Goal: Task Accomplishment & Management: Use online tool/utility

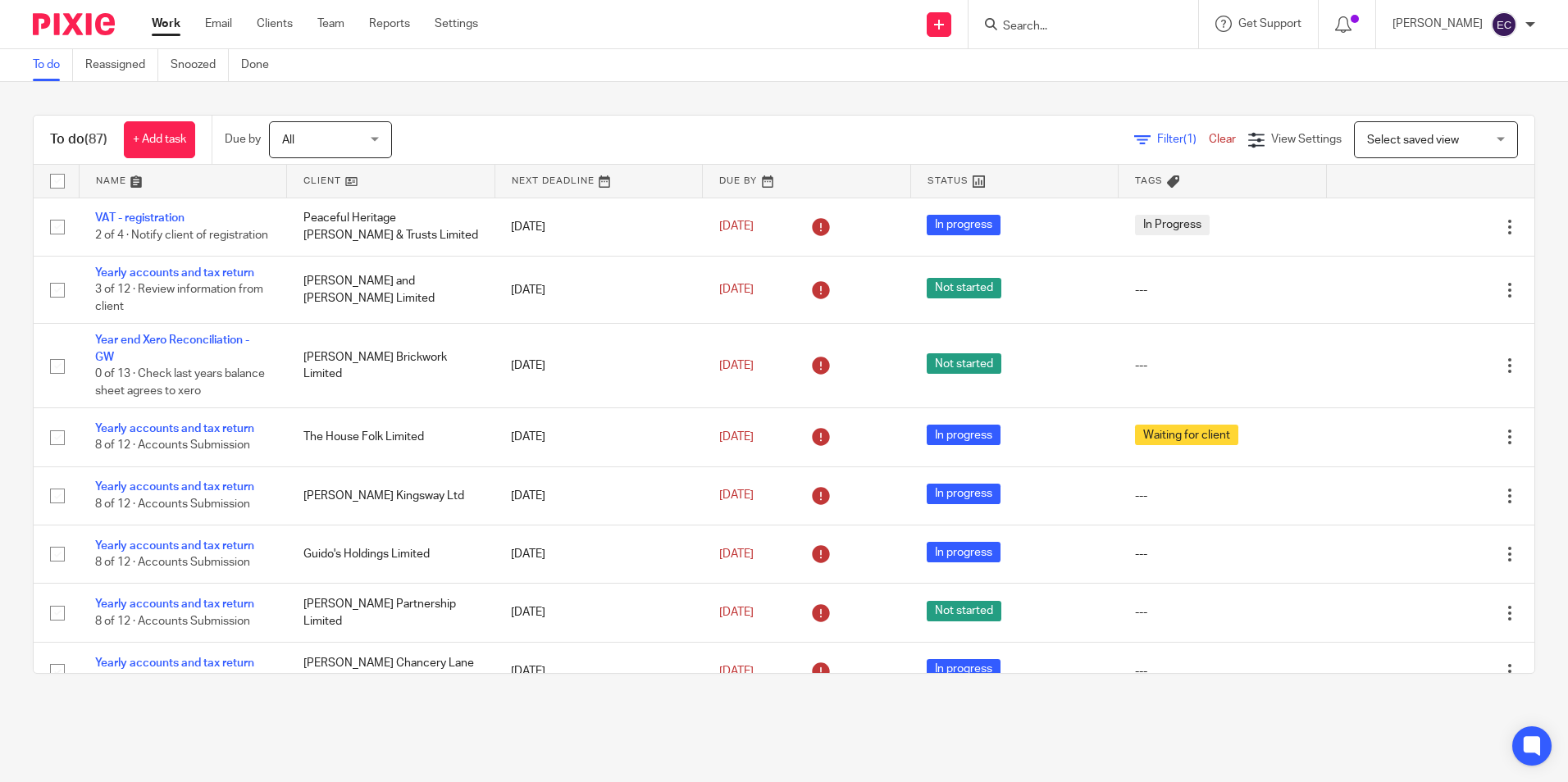
click at [1054, 25] on input "Search" at bounding box center [1075, 27] width 147 height 15
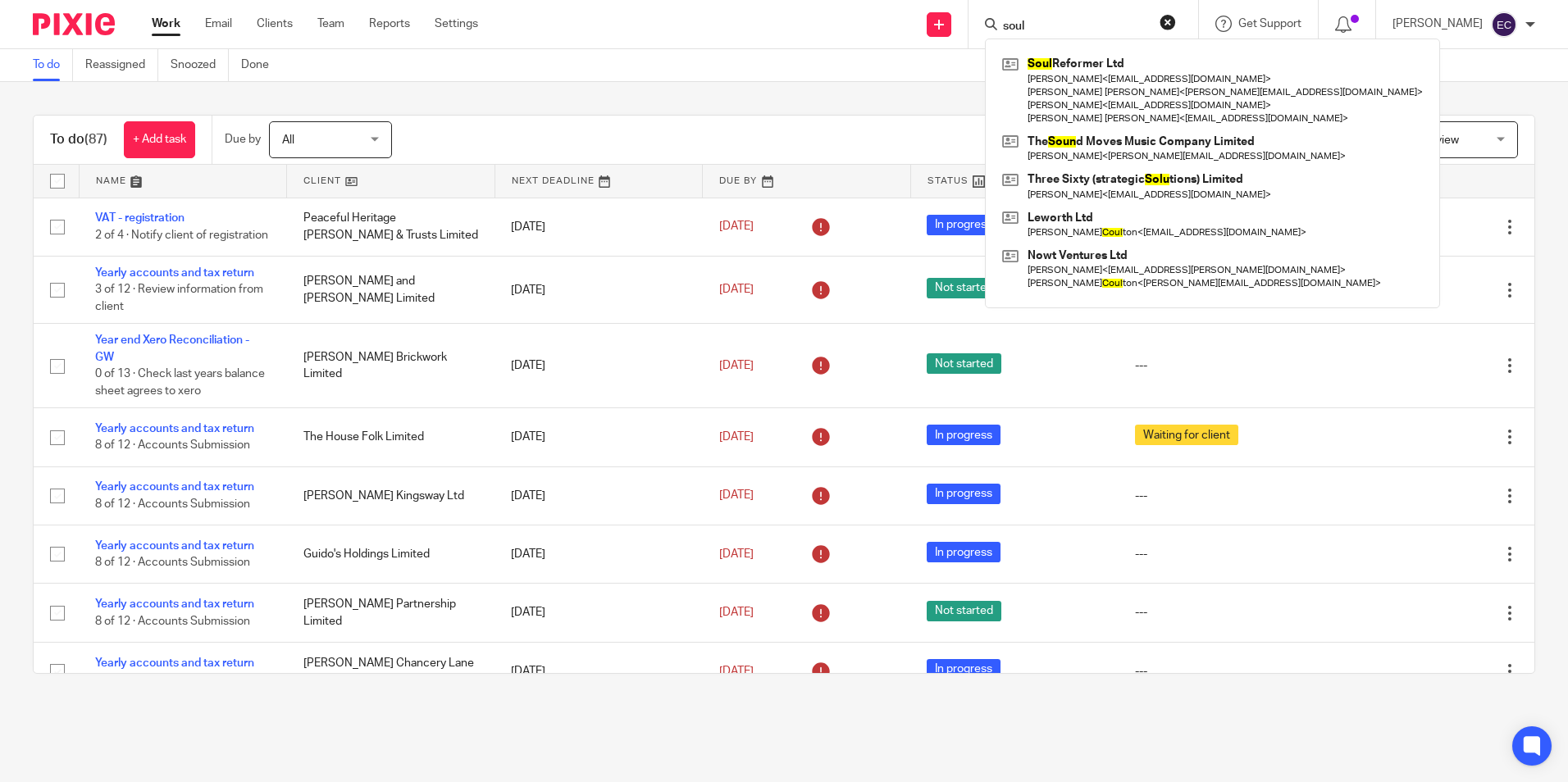
type input "soul"
click button "submit" at bounding box center [0, 0] width 0 height 0
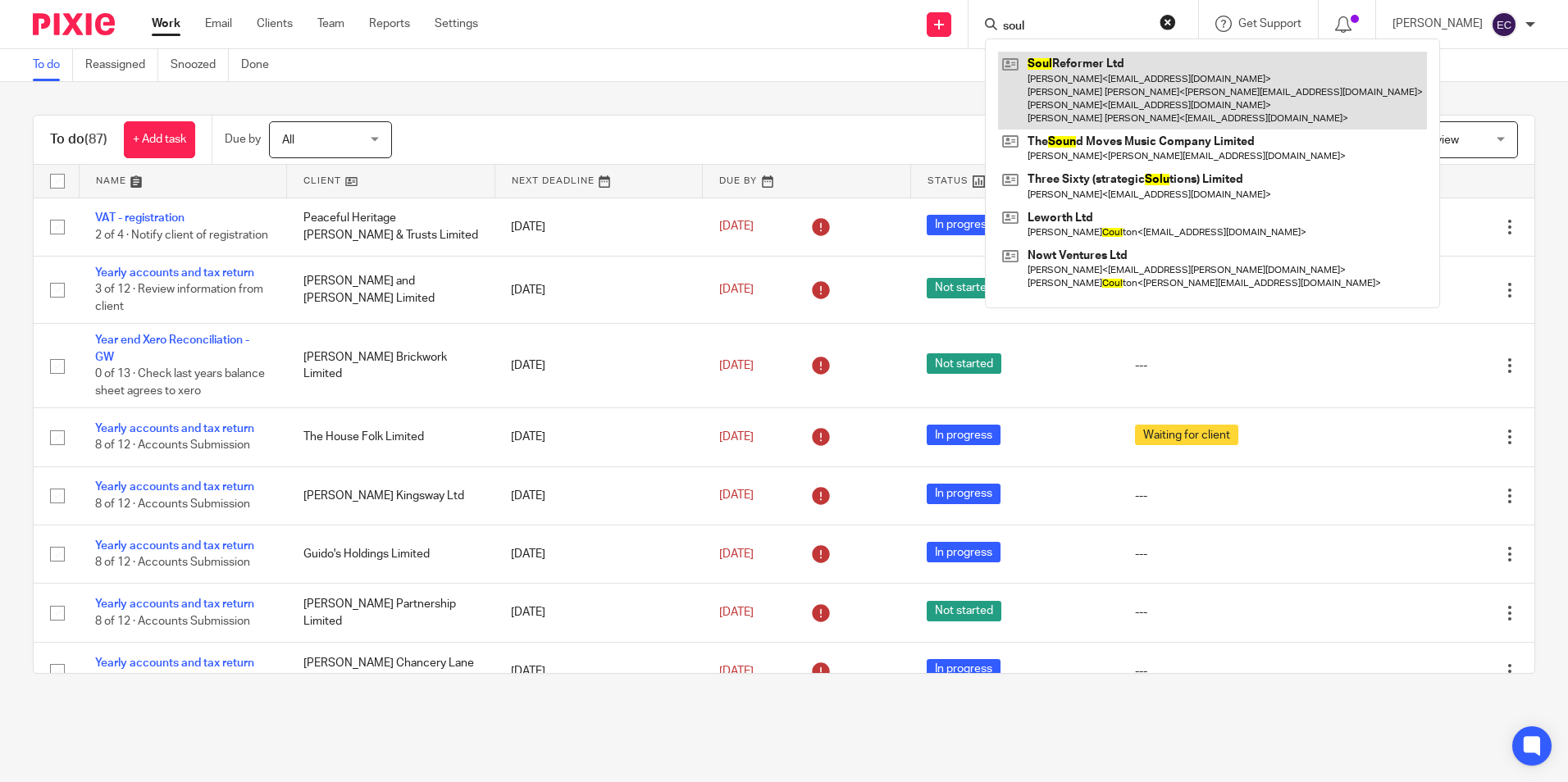
click at [1072, 81] on link at bounding box center [1212, 90] width 429 height 78
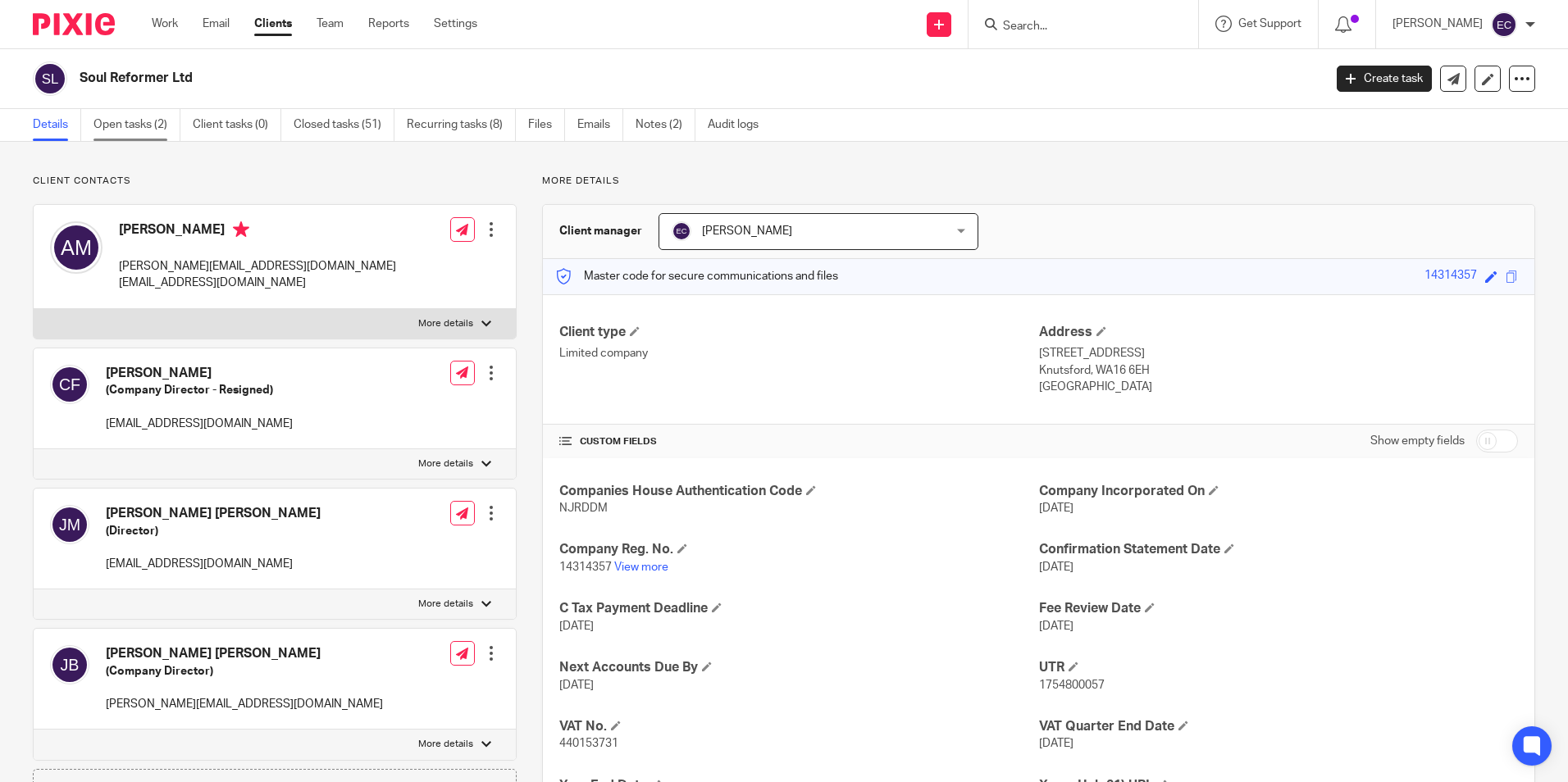
click at [145, 123] on link "Open tasks (2)" at bounding box center [136, 124] width 87 height 32
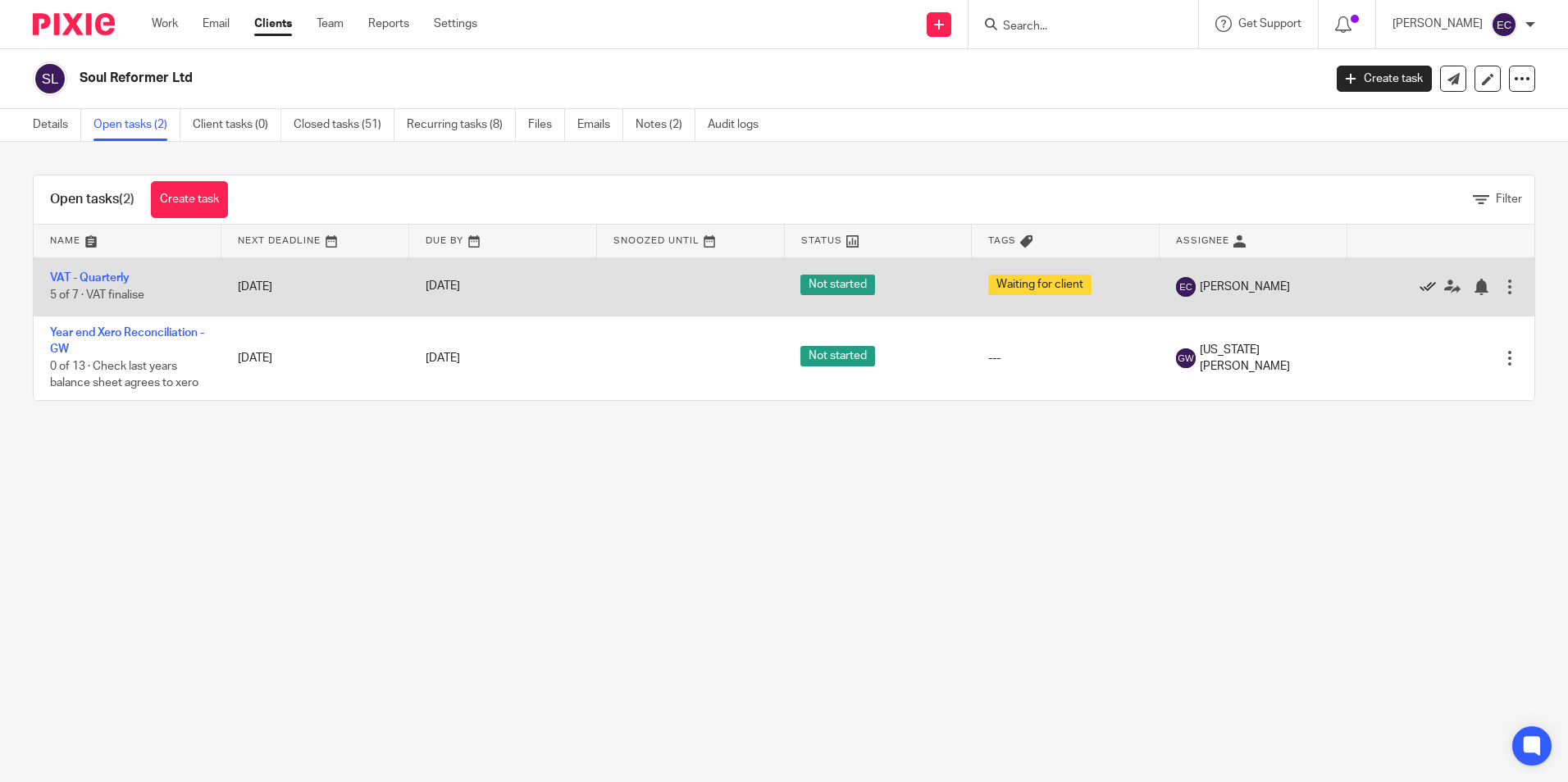
click at [1420, 291] on link at bounding box center [1432, 287] width 25 height 16
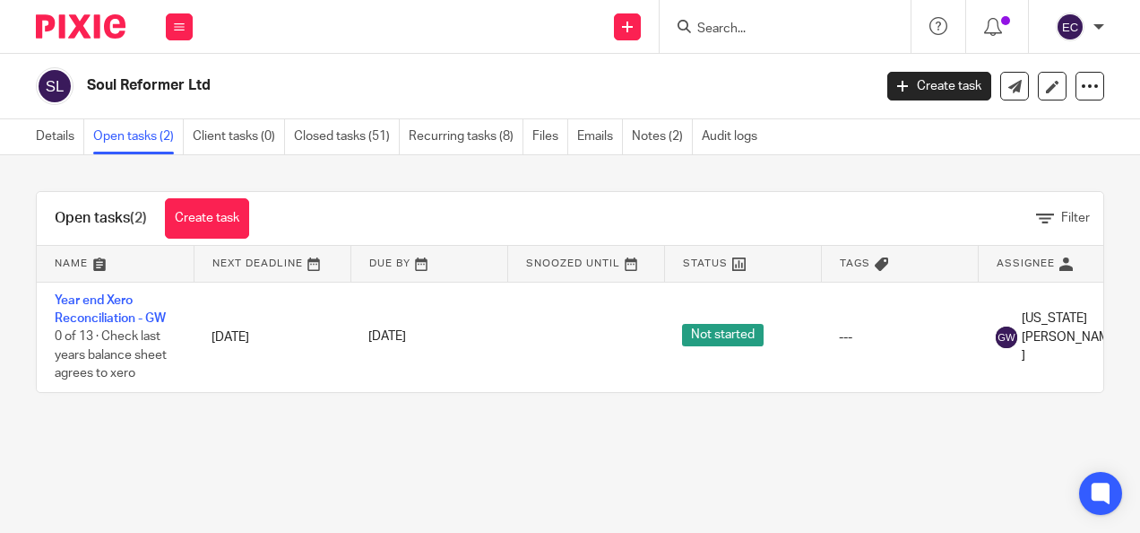
click at [735, 23] on input "Search" at bounding box center [776, 30] width 161 height 16
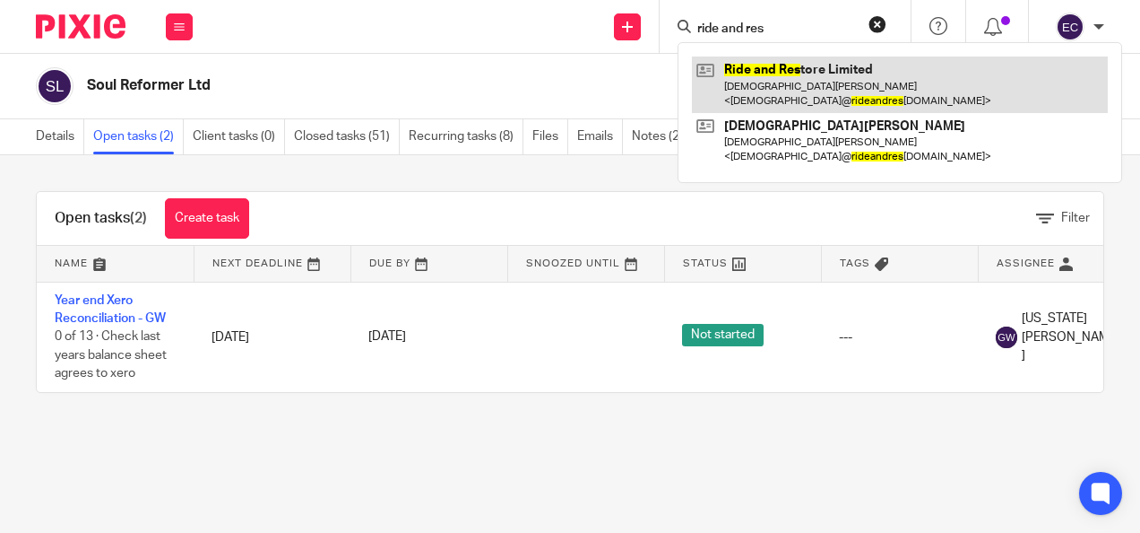
type input "ride and res"
click at [755, 74] on link at bounding box center [900, 84] width 416 height 56
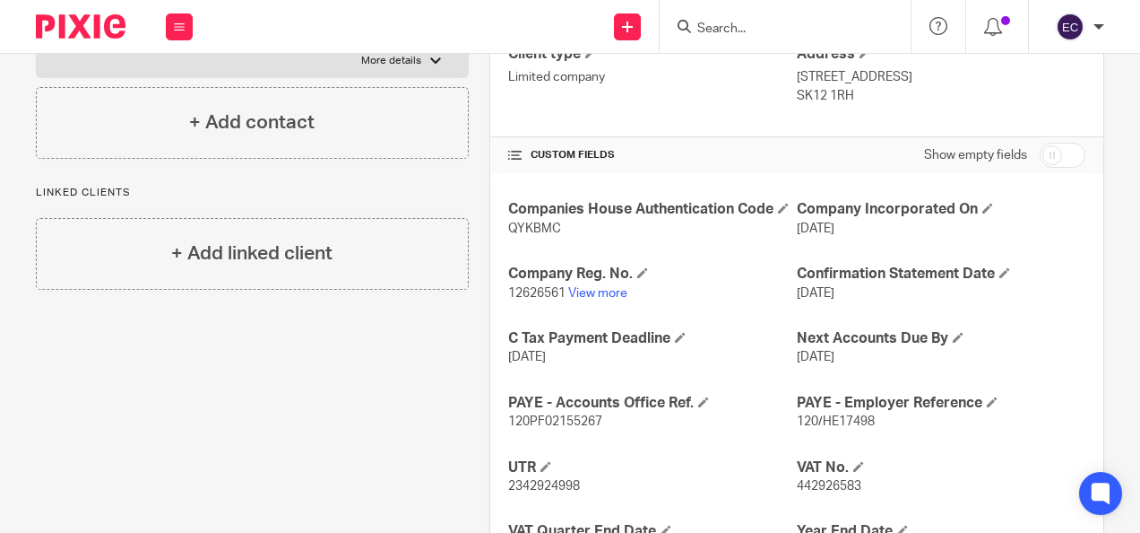
scroll to position [359, 0]
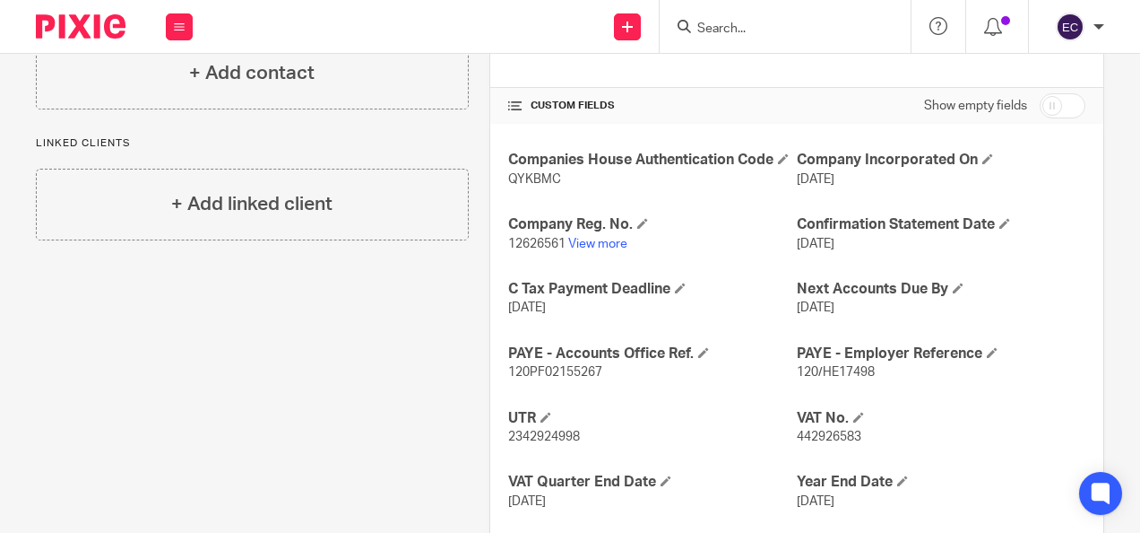
click at [811, 443] on span "442926583" at bounding box center [829, 436] width 65 height 13
copy span "442926583"
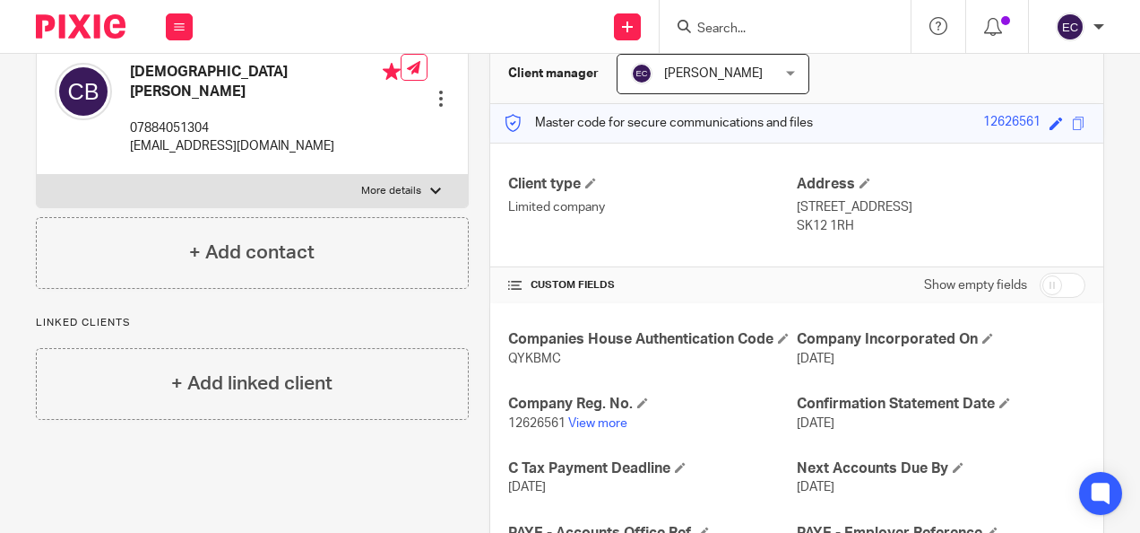
scroll to position [90, 0]
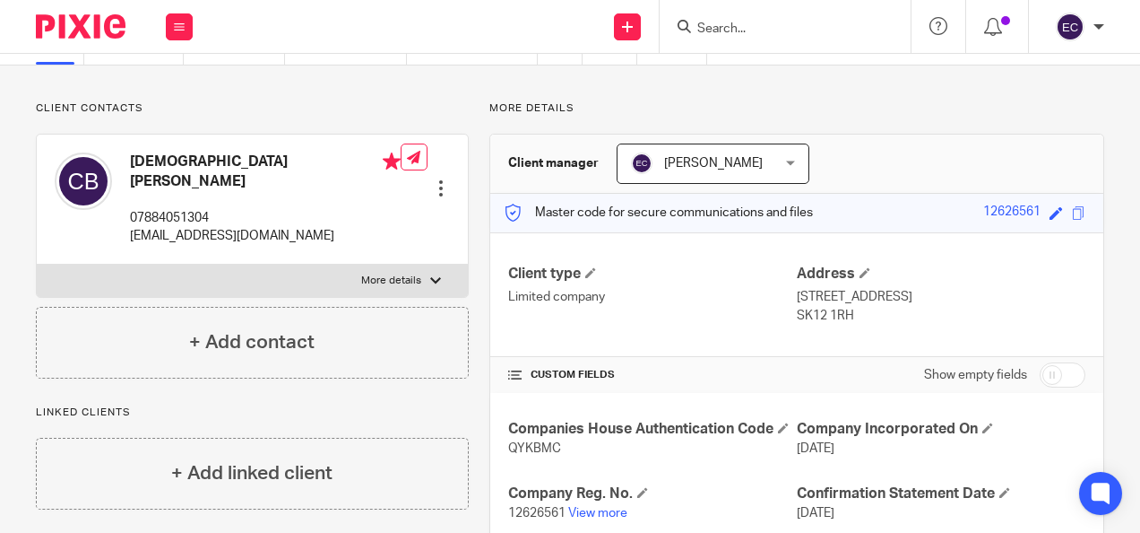
click at [739, 34] on input "Search" at bounding box center [776, 30] width 161 height 16
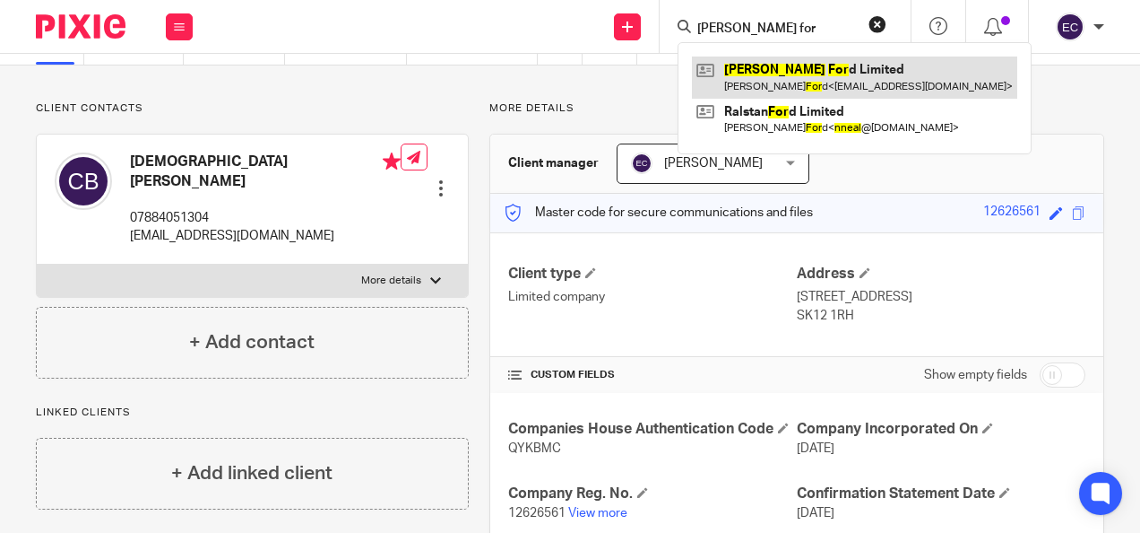
type input "neal for"
click at [768, 65] on link at bounding box center [854, 76] width 325 height 41
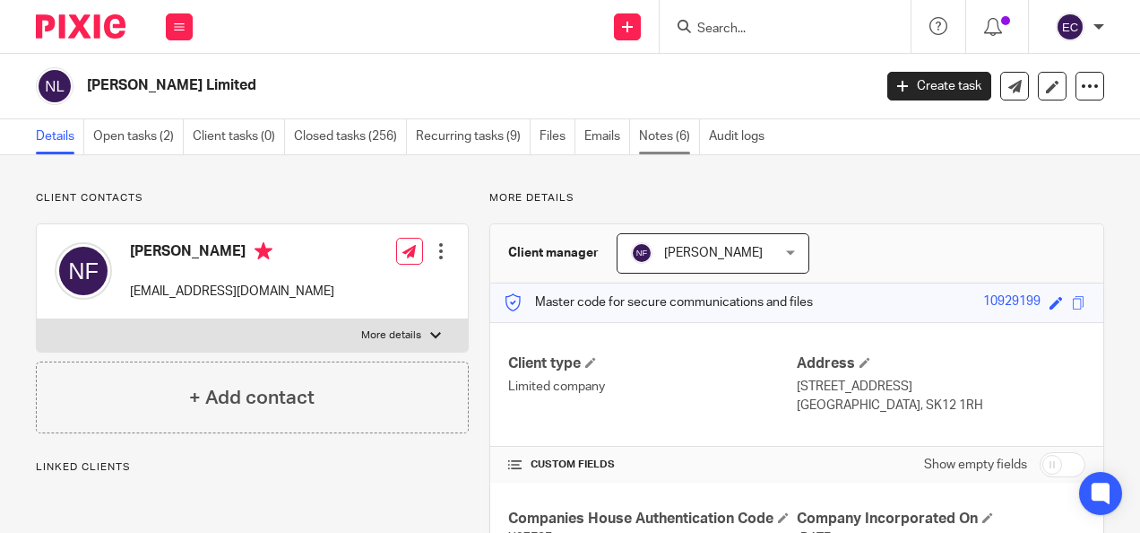
click at [647, 134] on link "Notes (6)" at bounding box center [669, 136] width 61 height 35
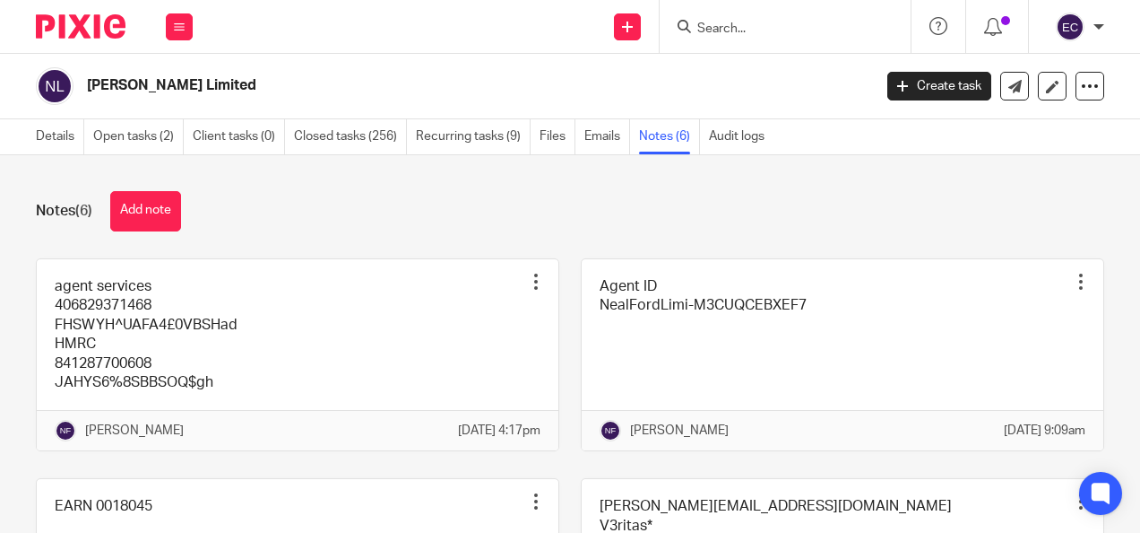
scroll to position [179, 0]
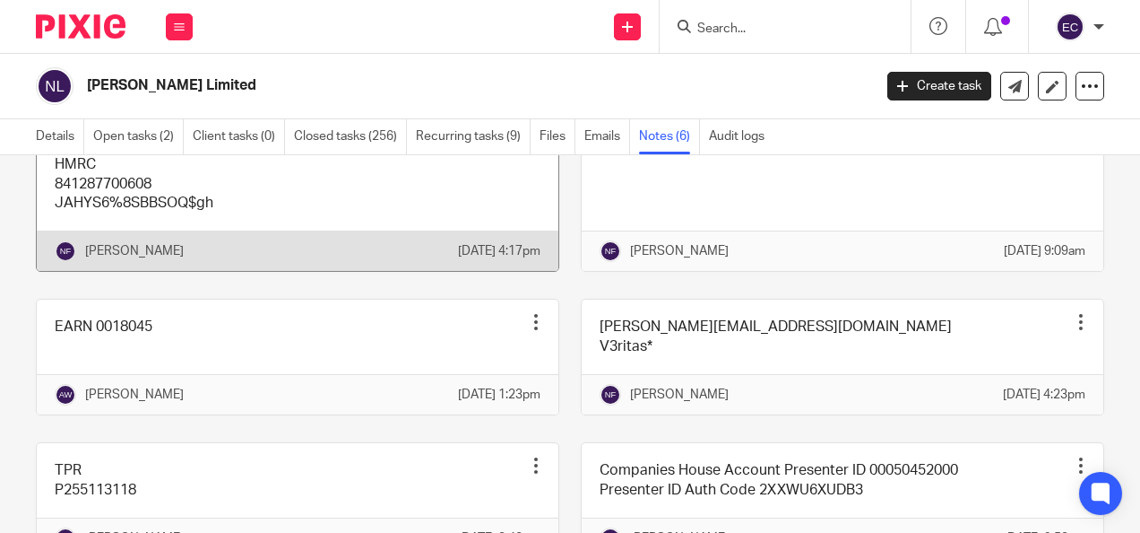
click at [314, 226] on link at bounding box center [298, 176] width 522 height 192
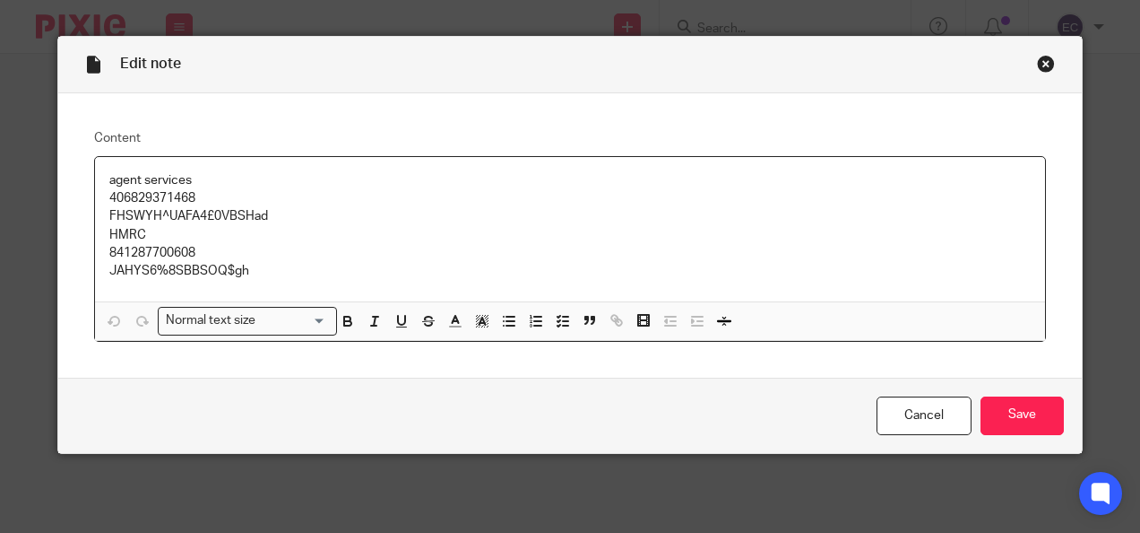
click at [169, 220] on p "FHSWYH^UAFA4£0VBSHad" at bounding box center [570, 216] width 922 height 18
click at [169, 221] on p "FHSWYH^UAFA4£0VBSHad" at bounding box center [570, 216] width 922 height 18
copy p "FHSWYH^UAFA4£0VBSHad"
click at [1037, 70] on div "Close this dialog window" at bounding box center [1046, 64] width 18 height 18
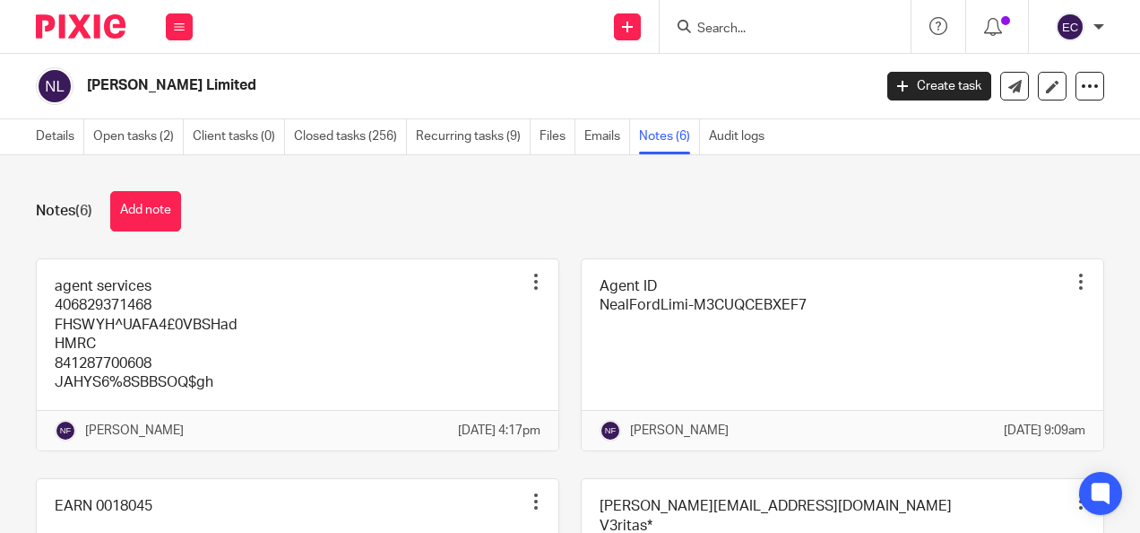
click at [810, 25] on input "Search" at bounding box center [776, 30] width 161 height 16
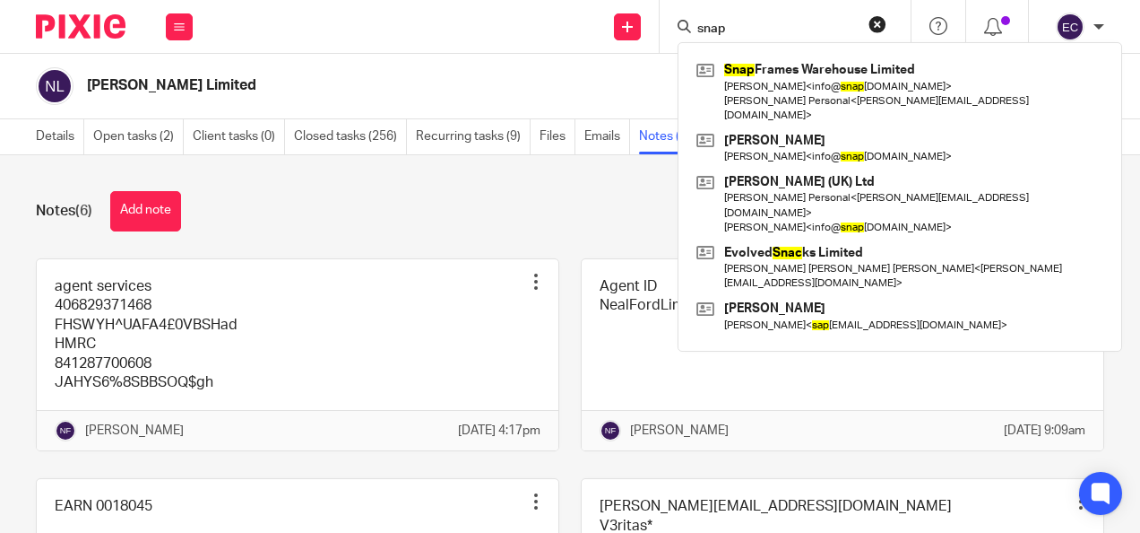
type input "snap"
click button "submit" at bounding box center [0, 0] width 0 height 0
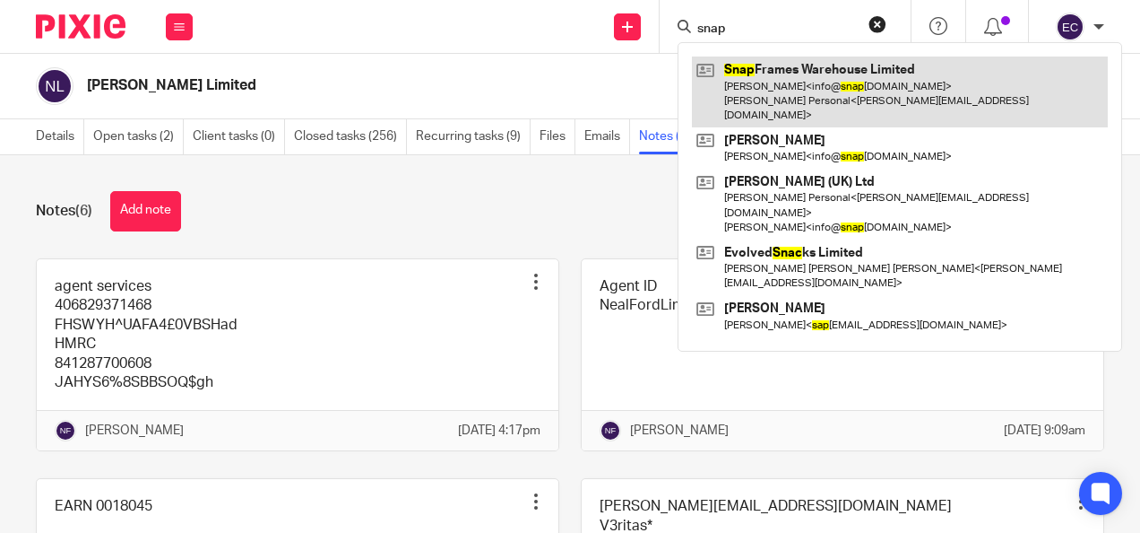
click at [807, 62] on link at bounding box center [900, 91] width 416 height 71
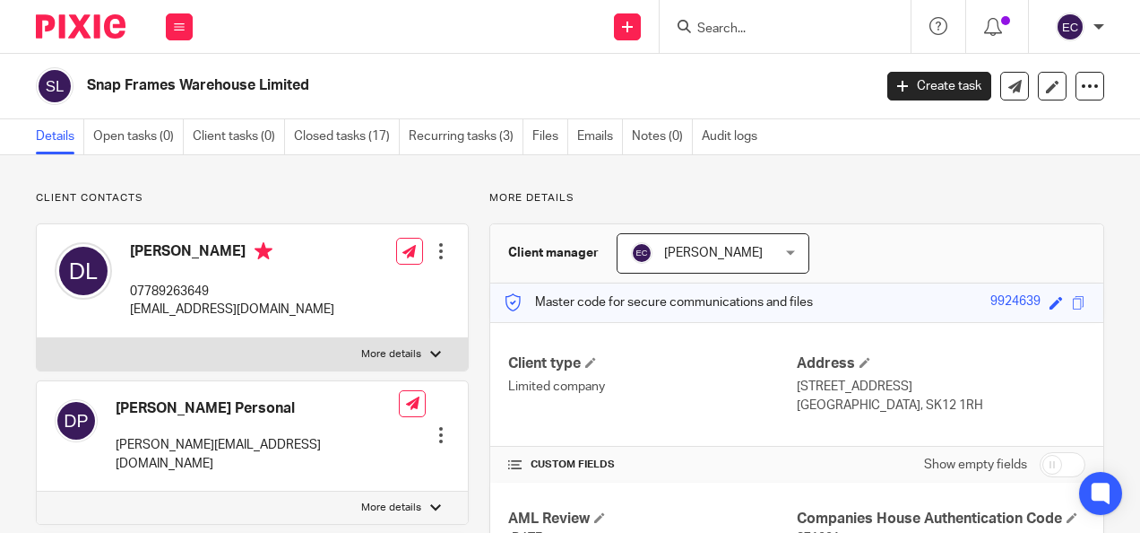
click at [719, 22] on input "Search" at bounding box center [776, 30] width 161 height 16
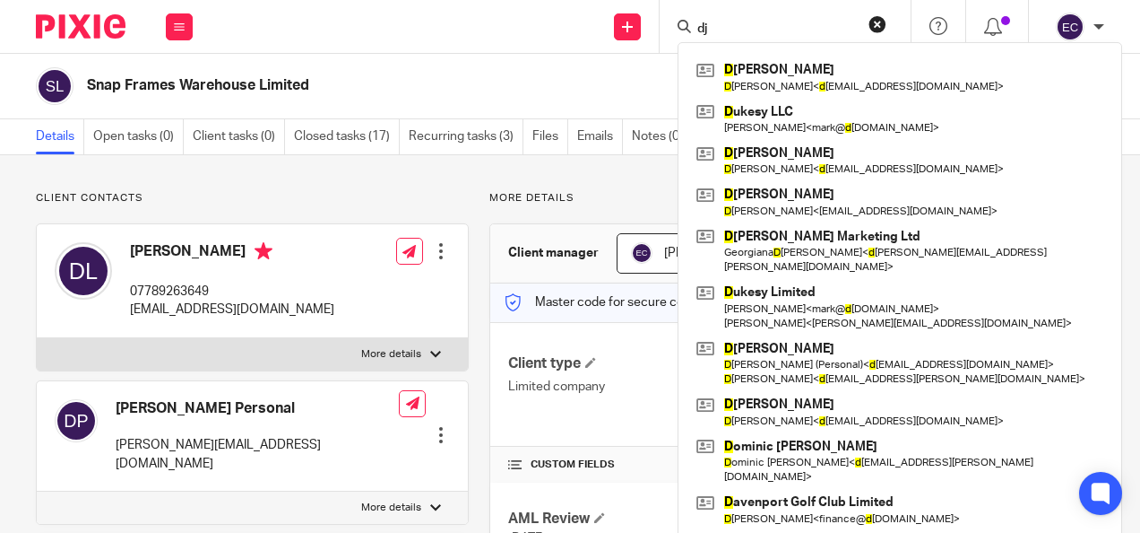
type input "dj"
click button "submit" at bounding box center [0, 0] width 0 height 0
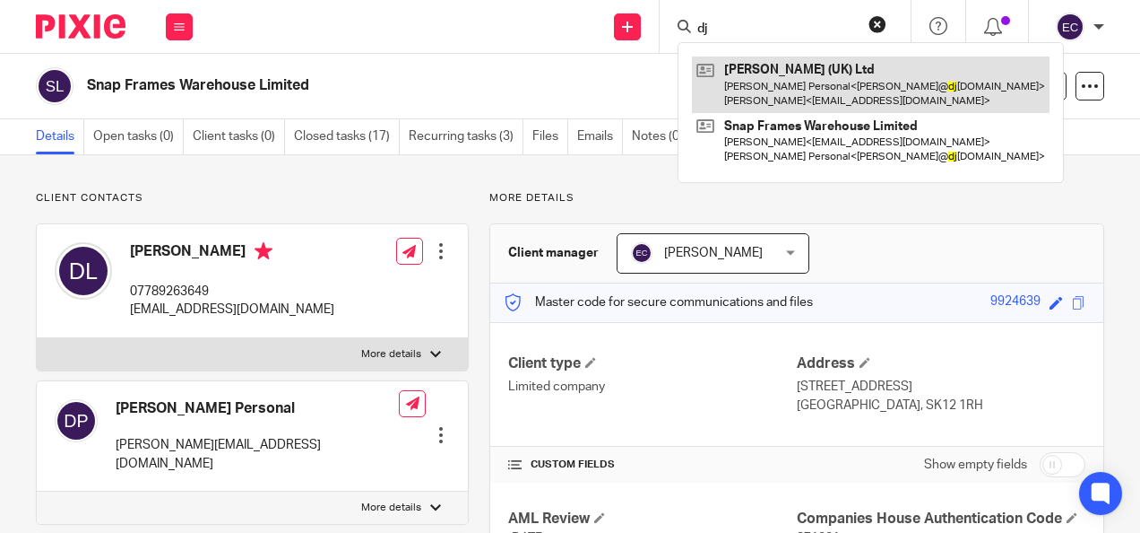
click at [782, 75] on link at bounding box center [871, 84] width 358 height 56
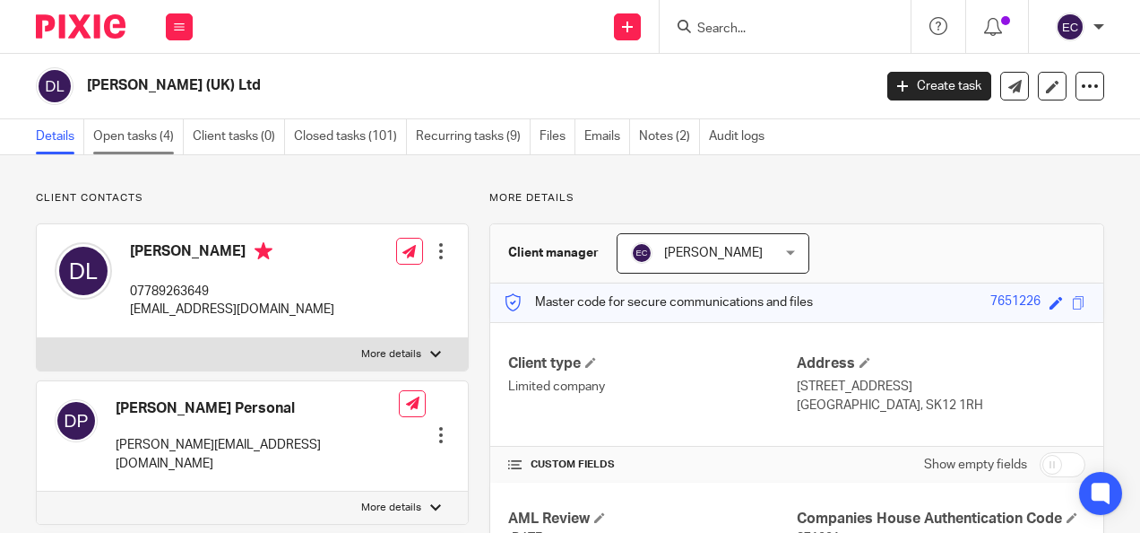
click at [146, 148] on link "Open tasks (4)" at bounding box center [138, 136] width 91 height 35
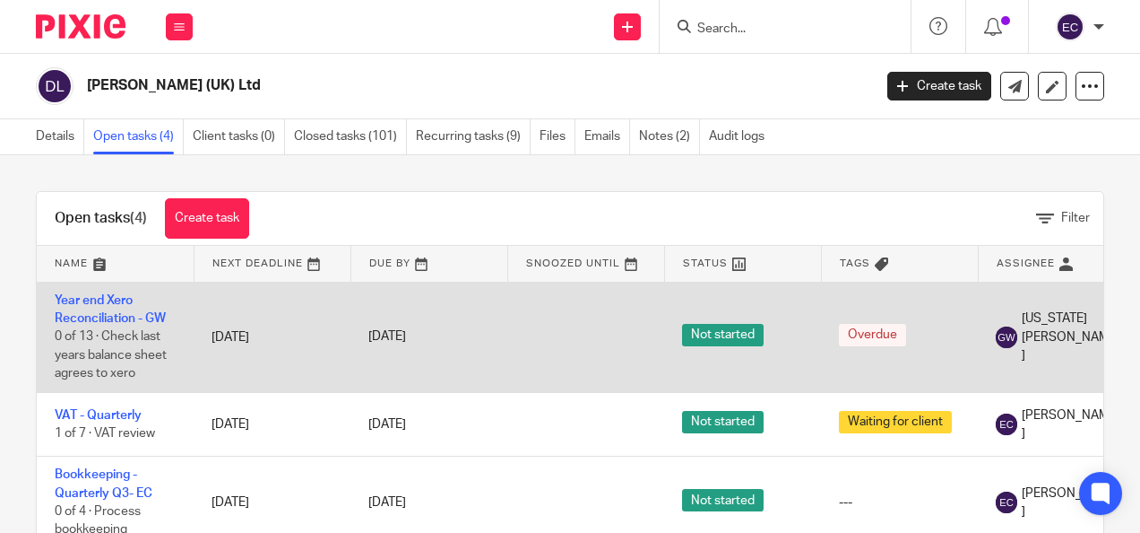
scroll to position [61, 0]
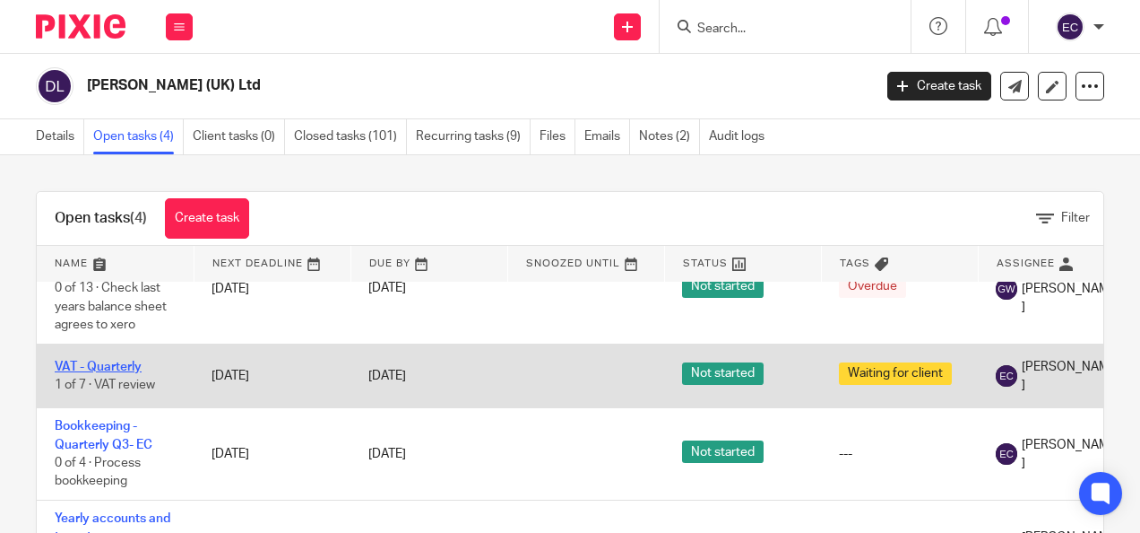
click at [134, 360] on link "VAT - Quarterly" at bounding box center [98, 366] width 87 height 13
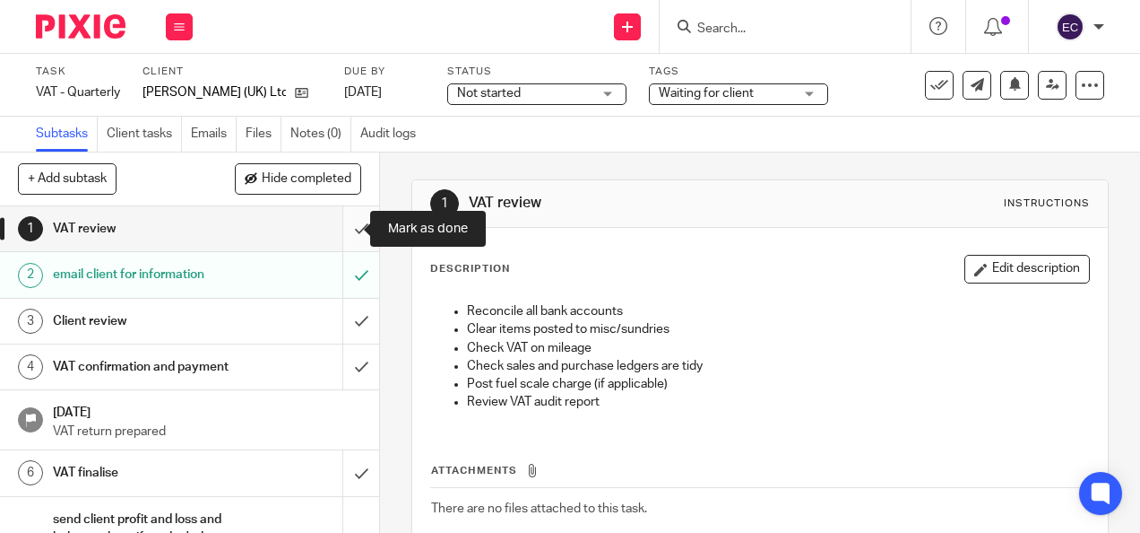
click at [341, 228] on input "submit" at bounding box center [189, 228] width 379 height 45
